Goal: Check status

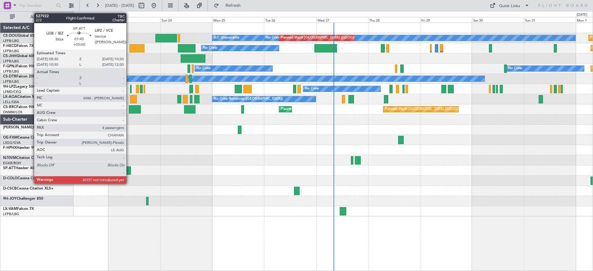
click at [129, 169] on div at bounding box center [129, 170] width 5 height 8
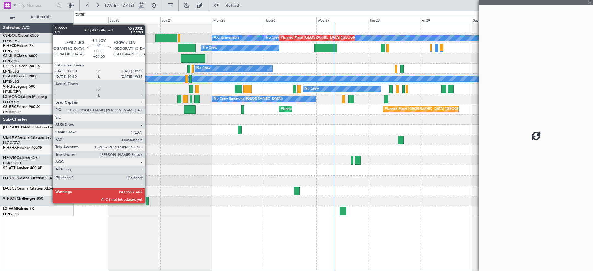
click at [147, 202] on div at bounding box center [147, 201] width 2 height 8
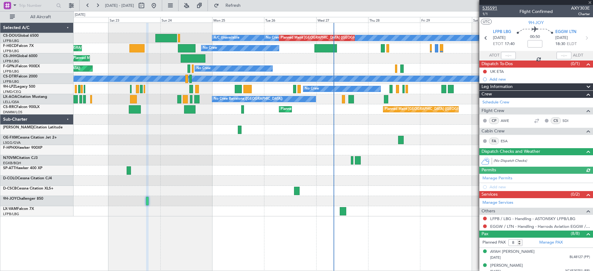
click at [494, 8] on span "535591" at bounding box center [489, 8] width 15 height 6
click at [114, 136] on div "Planned Maint [GEOGRAPHIC_DATA] ([GEOGRAPHIC_DATA]) A/C Unavailable No Crew Pla…" at bounding box center [332, 120] width 519 height 194
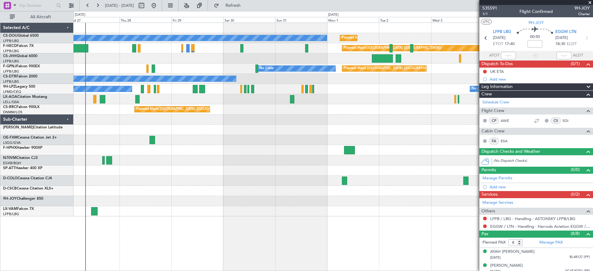
click at [63, 145] on div "Planned Maint [GEOGRAPHIC_DATA] ([GEOGRAPHIC_DATA]) No Crew Planned Maint [GEOG…" at bounding box center [296, 141] width 593 height 260
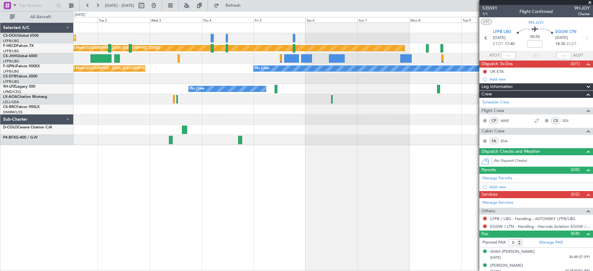
click at [10, 142] on div "Planned Maint [GEOGRAPHIC_DATA] ([GEOGRAPHIC_DATA]) No Crew Planned Maint [GEOG…" at bounding box center [296, 141] width 593 height 260
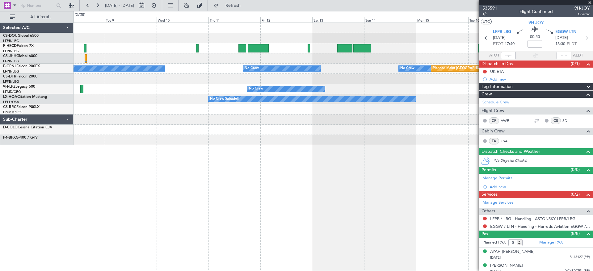
click at [0, 138] on div "Planned Maint [GEOGRAPHIC_DATA] ([GEOGRAPHIC_DATA]) No Crew No Crew No Crew No …" at bounding box center [296, 141] width 593 height 260
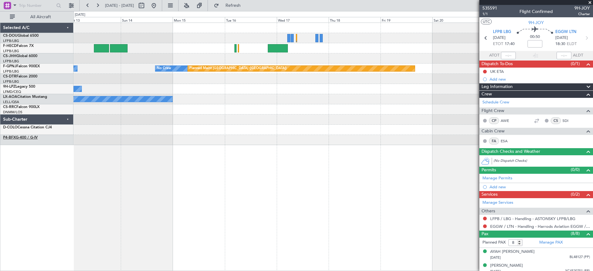
click at [18, 139] on div "No Crew No Crew Planned Maint [GEOGRAPHIC_DATA] ([GEOGRAPHIC_DATA]) No Crew No …" at bounding box center [296, 141] width 593 height 260
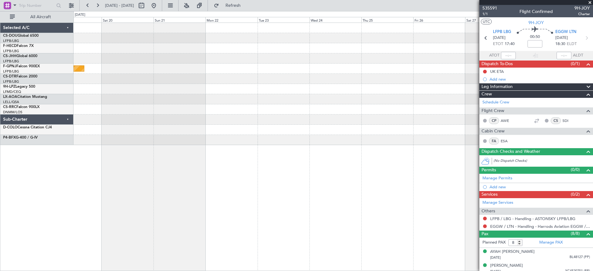
click at [170, 139] on div "Planned Maint [GEOGRAPHIC_DATA] ([GEOGRAPHIC_DATA])" at bounding box center [332, 84] width 519 height 122
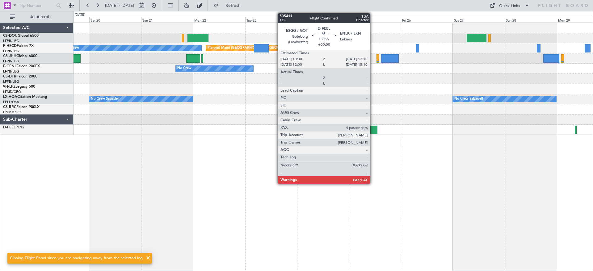
click at [373, 127] on div at bounding box center [373, 130] width 7 height 8
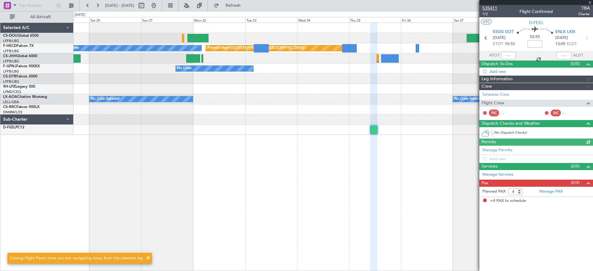
click at [490, 6] on span "535411" at bounding box center [489, 8] width 15 height 6
